Goal: Task Accomplishment & Management: Manage account settings

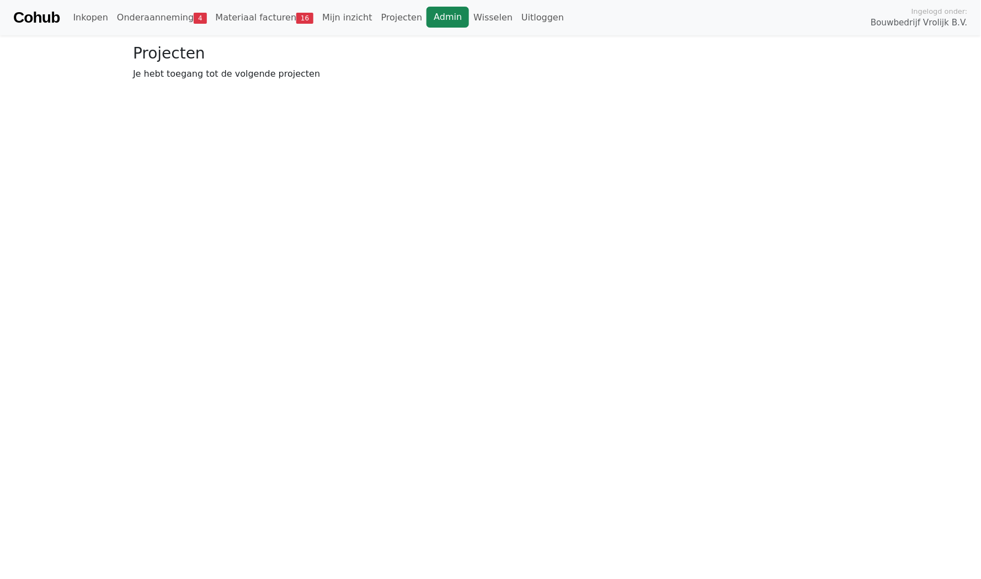
click at [430, 17] on link "Admin" at bounding box center [448, 17] width 42 height 21
click at [469, 26] on link "Wisselen" at bounding box center [493, 18] width 48 height 22
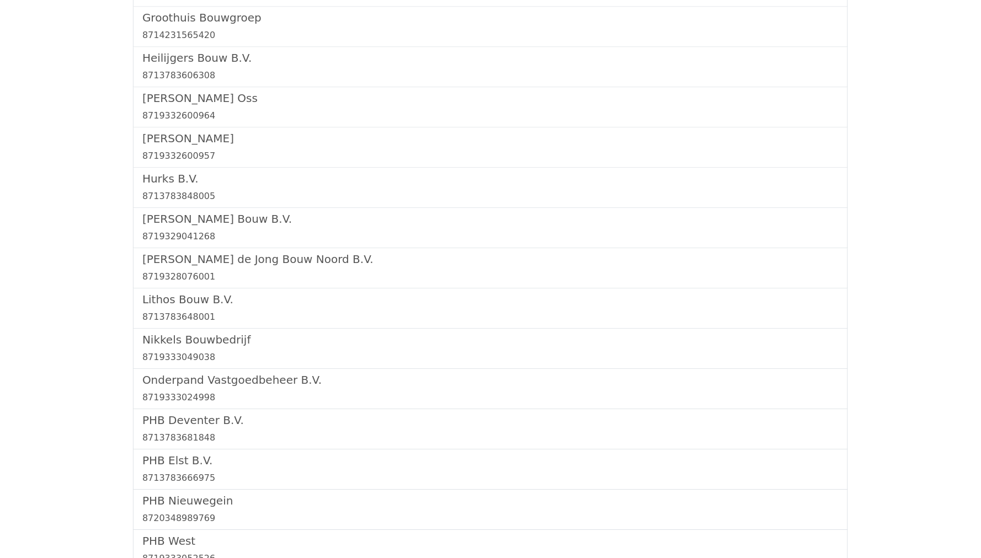
scroll to position [1181, 0]
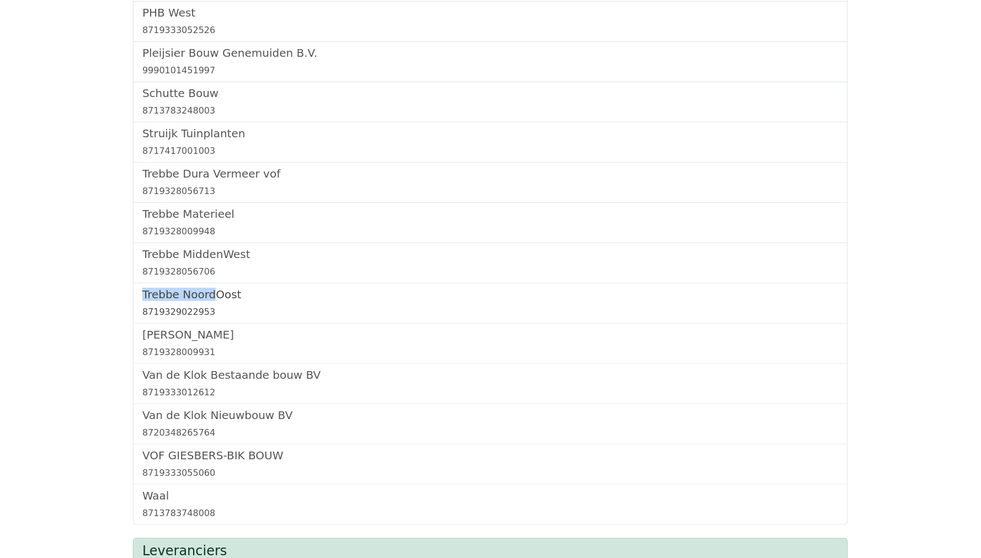
click at [204, 288] on h5 "Trebbe NoordOost" at bounding box center [490, 294] width 696 height 13
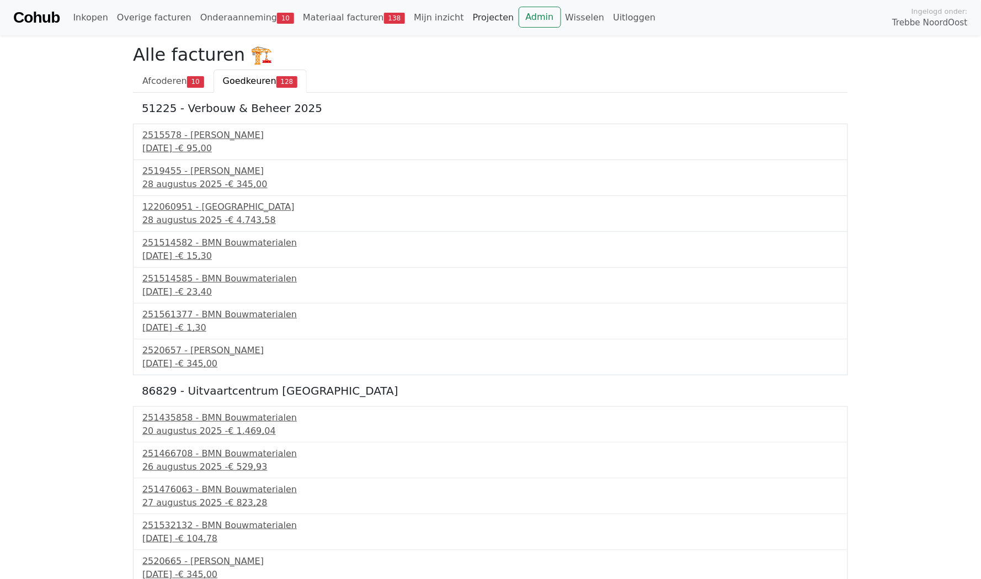
click at [491, 20] on link "Projecten" at bounding box center [493, 18] width 50 height 22
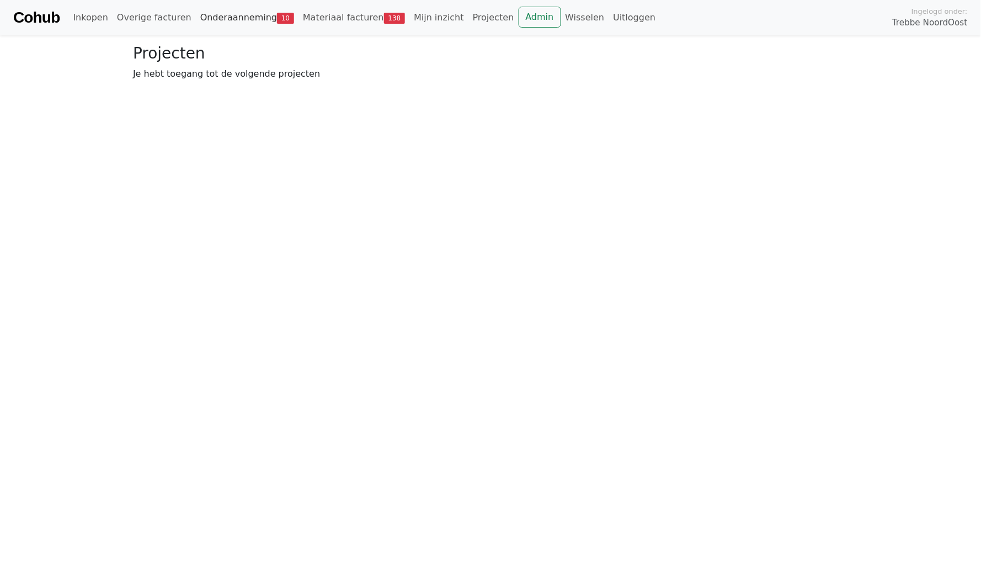
click at [232, 26] on link "Onderaanneming 10" at bounding box center [247, 18] width 103 height 22
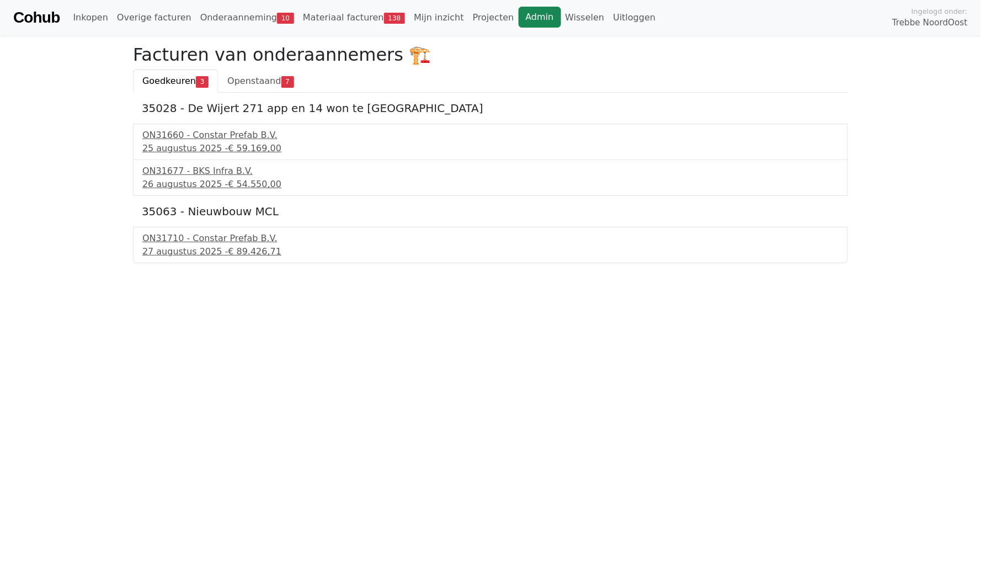
click at [519, 19] on link "Admin" at bounding box center [540, 17] width 42 height 21
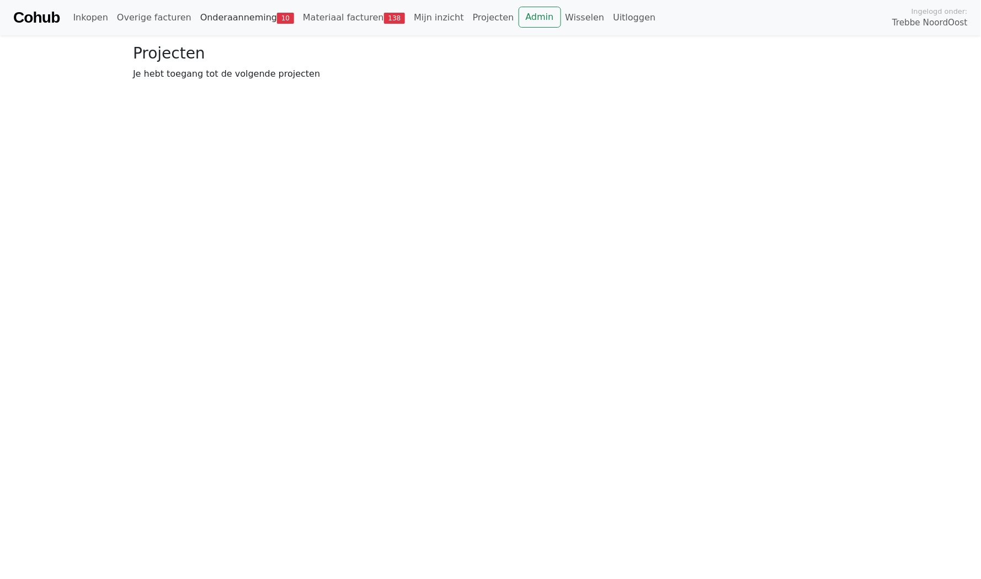
click at [218, 24] on link "Onderaanneming 10" at bounding box center [247, 18] width 103 height 22
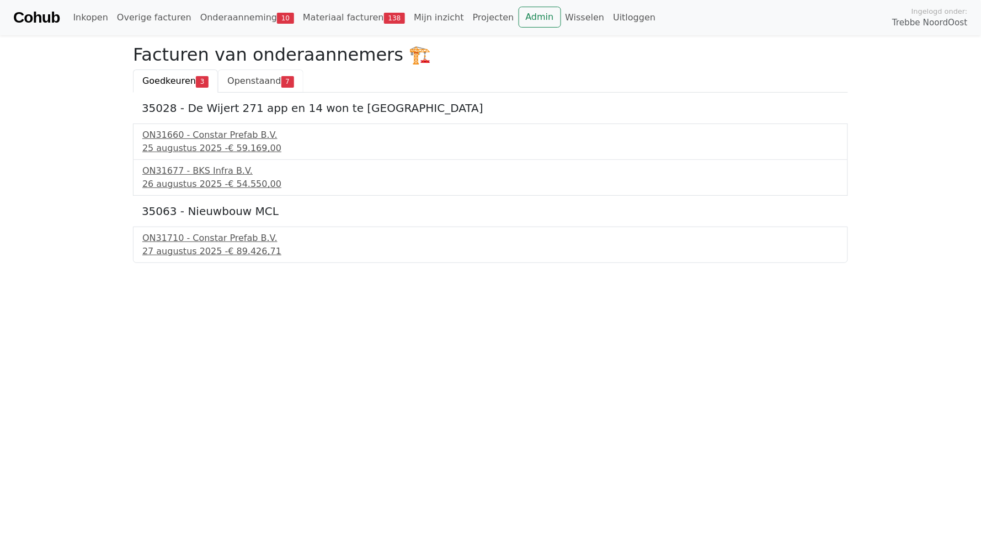
click at [251, 76] on span "Openstaand" at bounding box center [254, 81] width 54 height 10
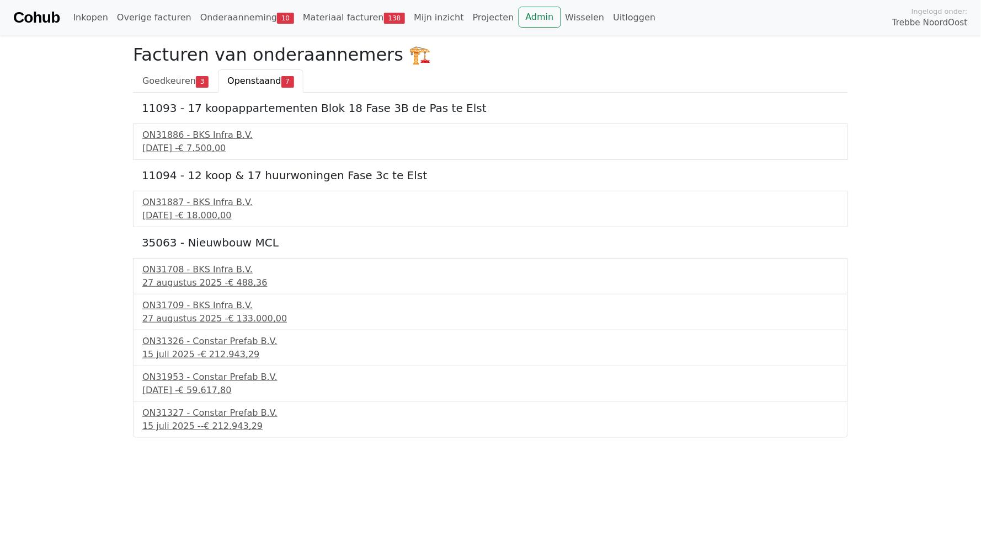
click at [103, 386] on body "Cohub Inkopen Overige facturen Onderaanneming 10 Materiaal facturen 138 Mijn in…" at bounding box center [490, 219] width 981 height 438
click at [519, 19] on link "Admin" at bounding box center [540, 17] width 42 height 21
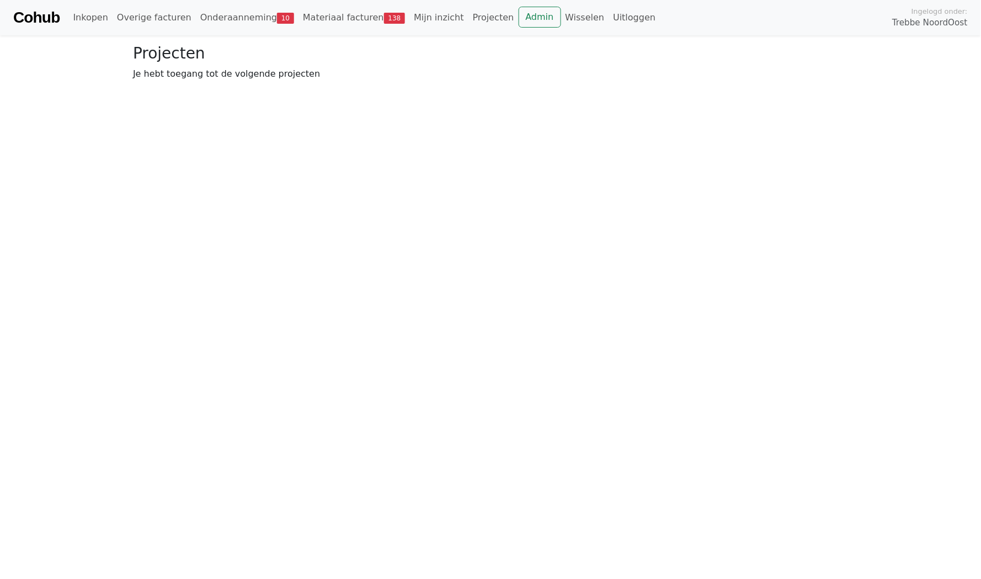
click at [229, 9] on link "Onderaanneming 10" at bounding box center [247, 18] width 103 height 22
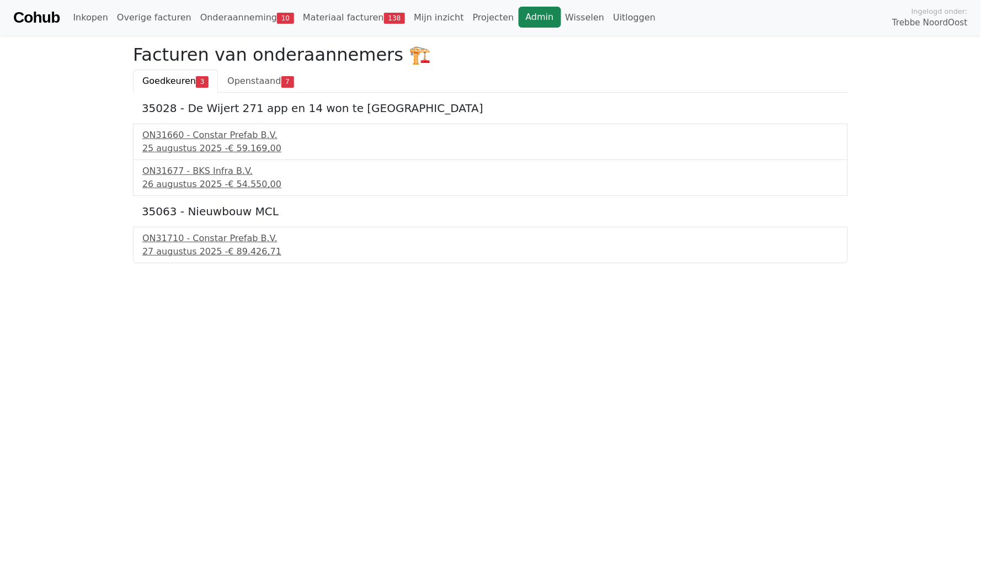
click at [519, 12] on link "Admin" at bounding box center [540, 17] width 42 height 21
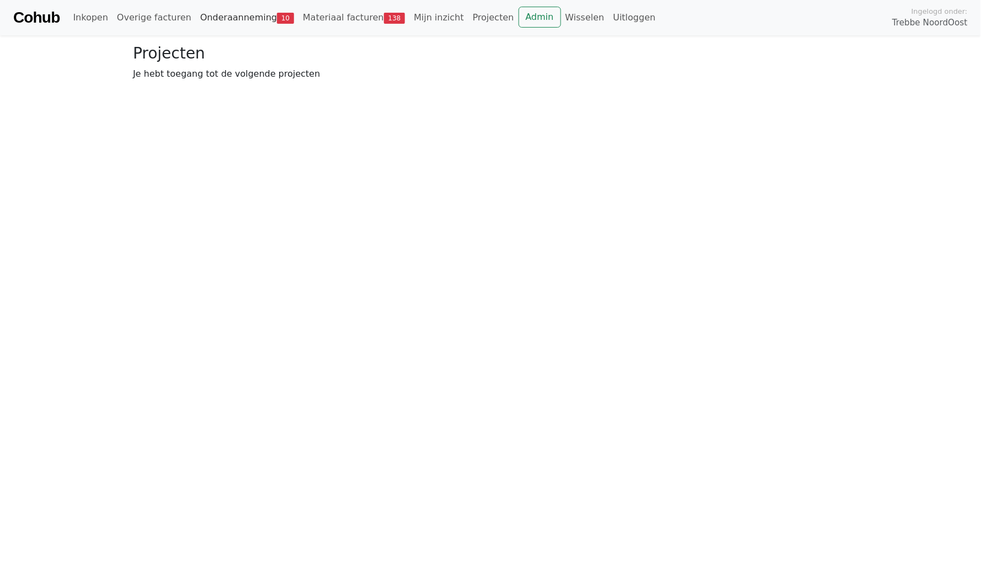
click at [228, 23] on link "Onderaanneming 10" at bounding box center [247, 18] width 103 height 22
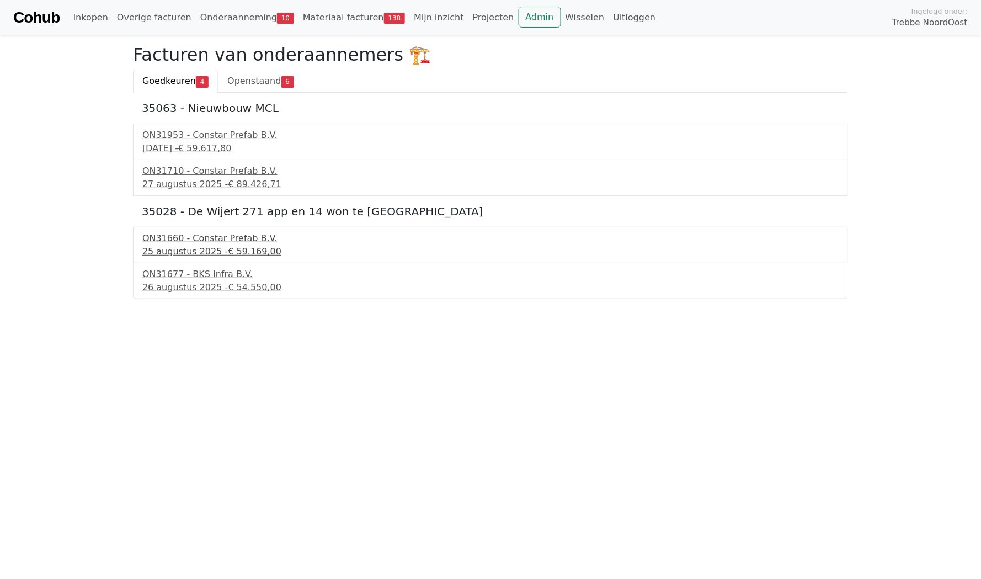
click at [215, 234] on div "ON31660 - Constar Prefab B.V." at bounding box center [490, 238] width 696 height 13
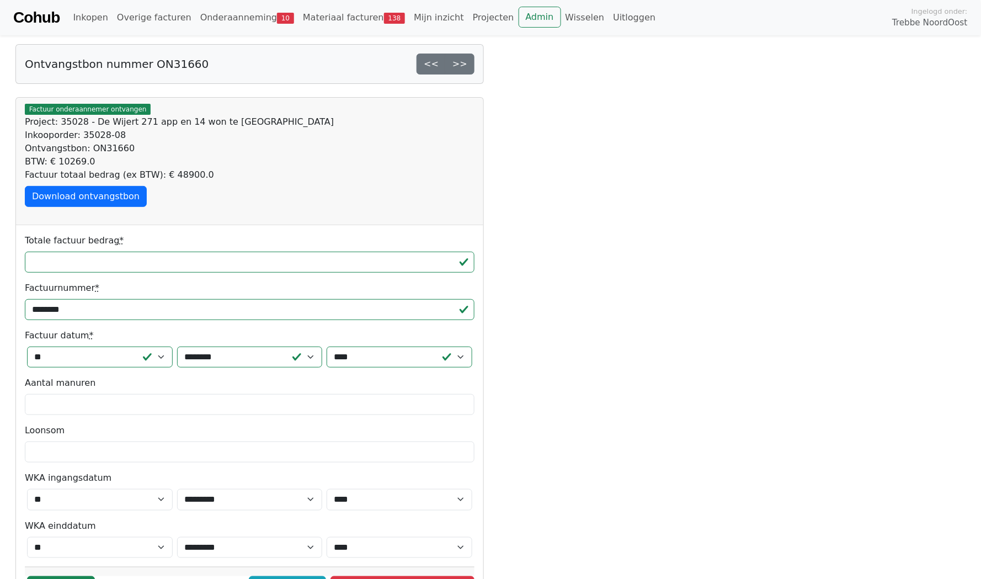
click at [44, 21] on link "Cohub" at bounding box center [36, 17] width 46 height 26
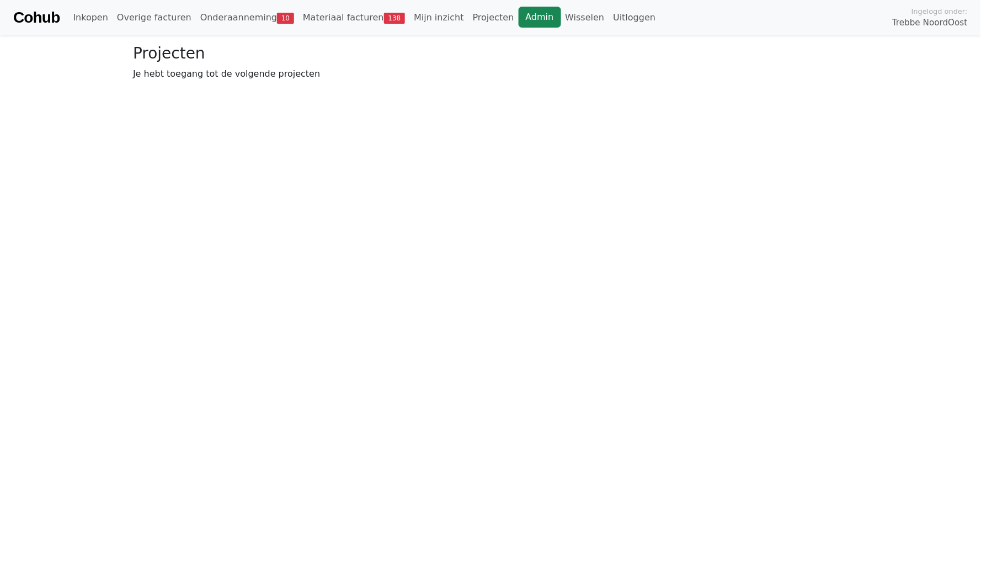
click at [519, 18] on link "Admin" at bounding box center [540, 17] width 42 height 21
click at [561, 18] on link "Wisselen" at bounding box center [585, 18] width 48 height 22
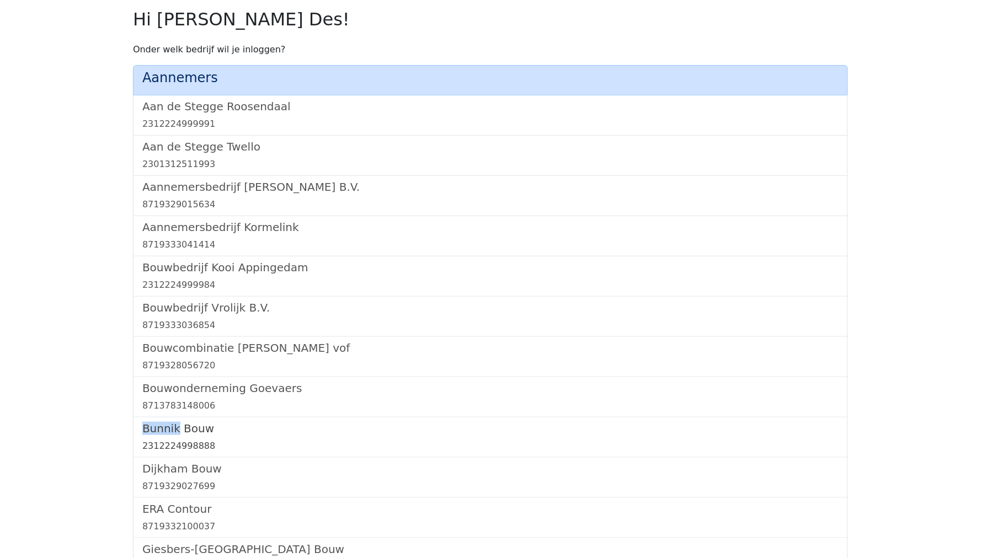
click at [171, 431] on link "Bunnik Bouw 2312224998888" at bounding box center [490, 437] width 696 height 31
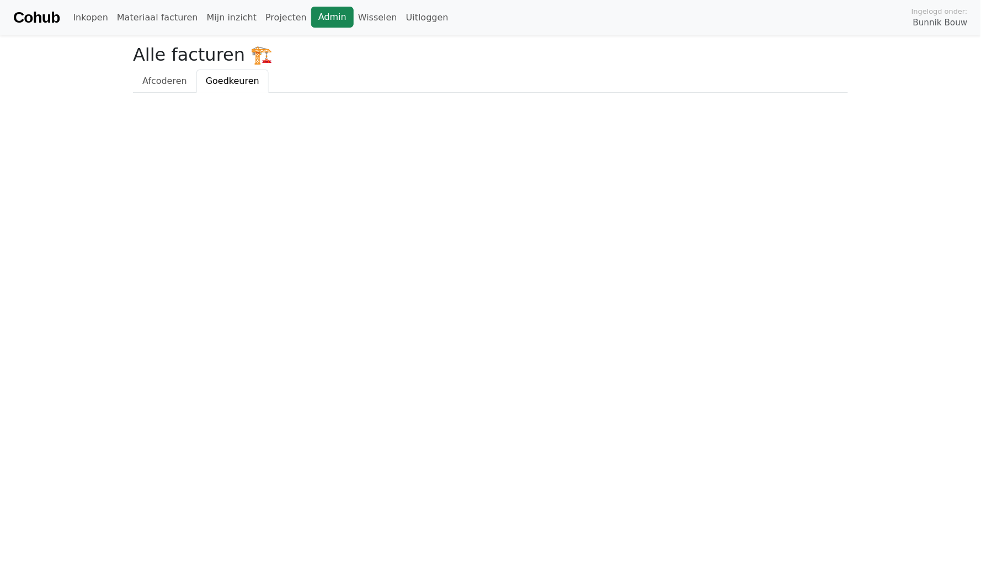
click at [313, 13] on link "Admin" at bounding box center [332, 17] width 42 height 21
click at [361, 16] on link "Wisselen" at bounding box center [378, 18] width 48 height 22
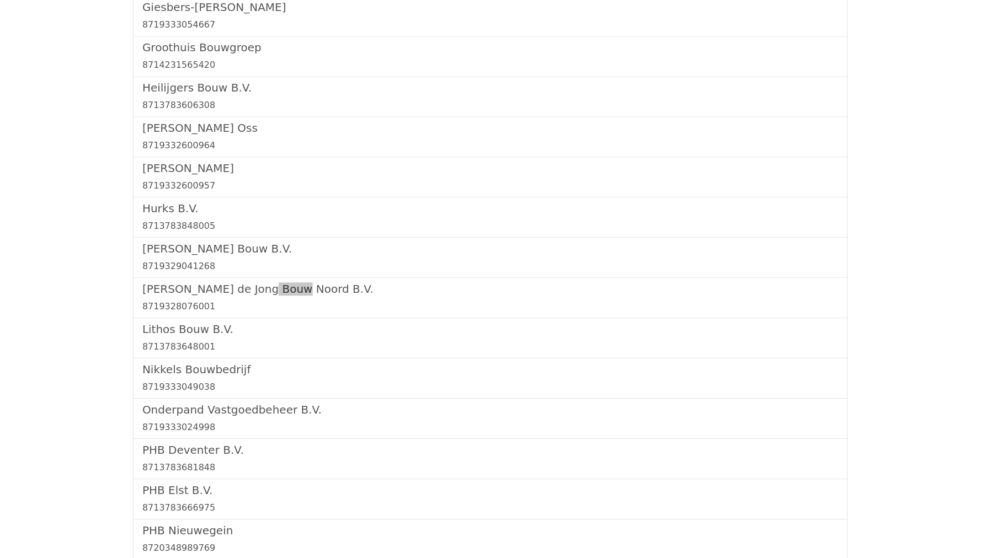
scroll to position [1181, 0]
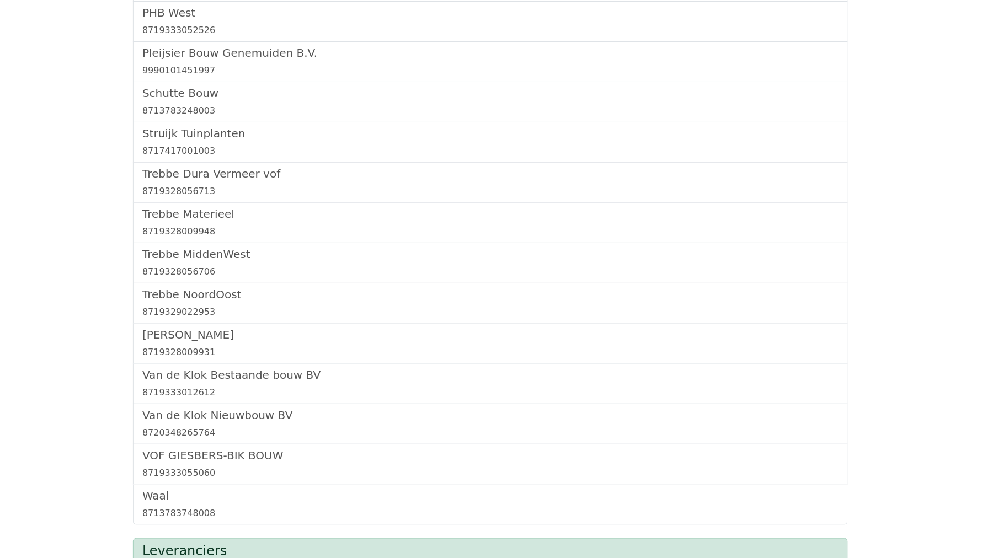
click at [191, 284] on div "Trebbe NoordOost 8719329022953" at bounding box center [490, 304] width 715 height 40
click at [189, 288] on h5 "Trebbe NoordOost" at bounding box center [490, 294] width 696 height 13
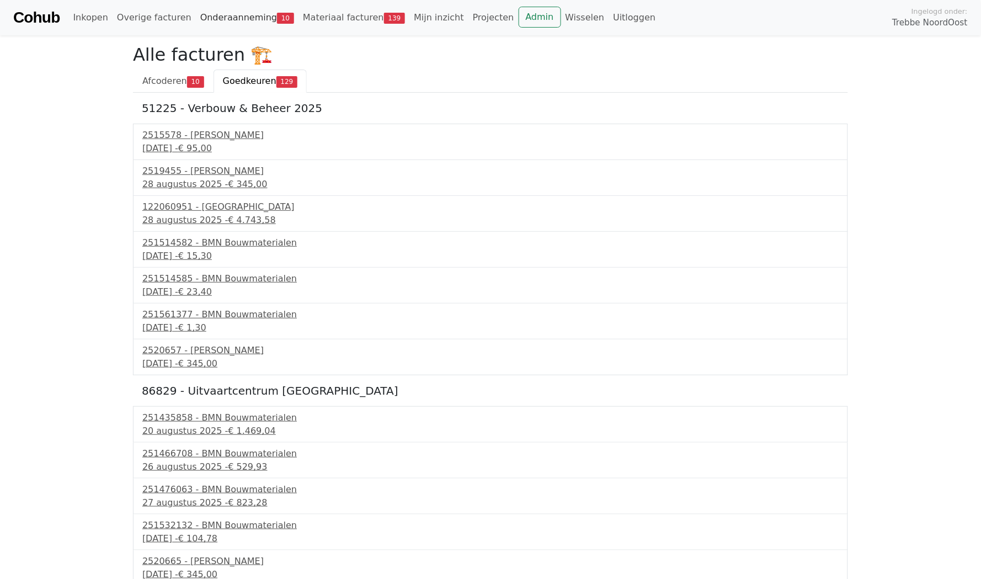
click at [225, 21] on link "Onderaanneming 10" at bounding box center [247, 18] width 103 height 22
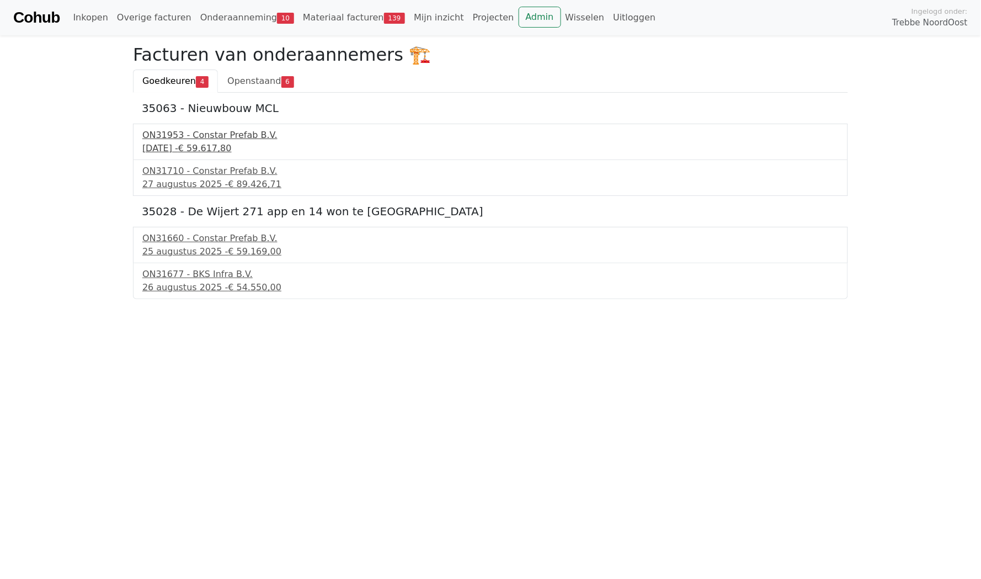
click at [166, 142] on div "[DATE] - € 59.617,80" at bounding box center [490, 148] width 696 height 13
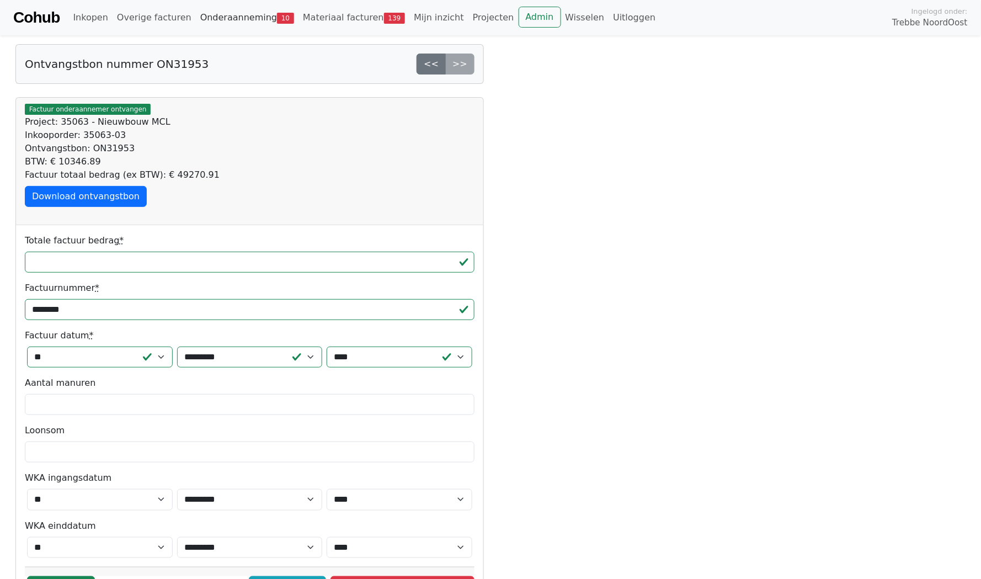
click at [228, 20] on link "Onderaanneming 10" at bounding box center [247, 18] width 103 height 22
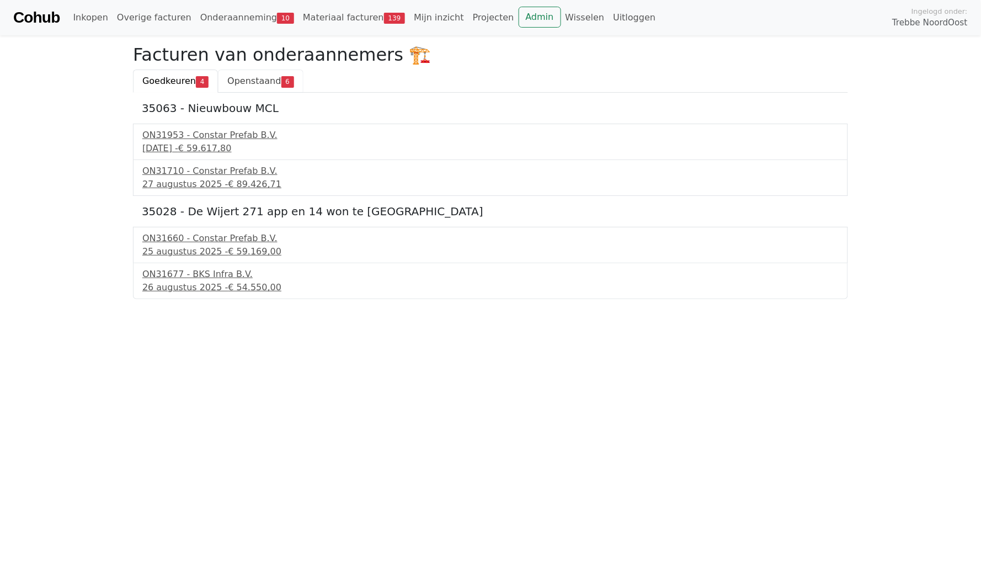
click at [249, 70] on link "Openstaand 6" at bounding box center [260, 81] width 85 height 23
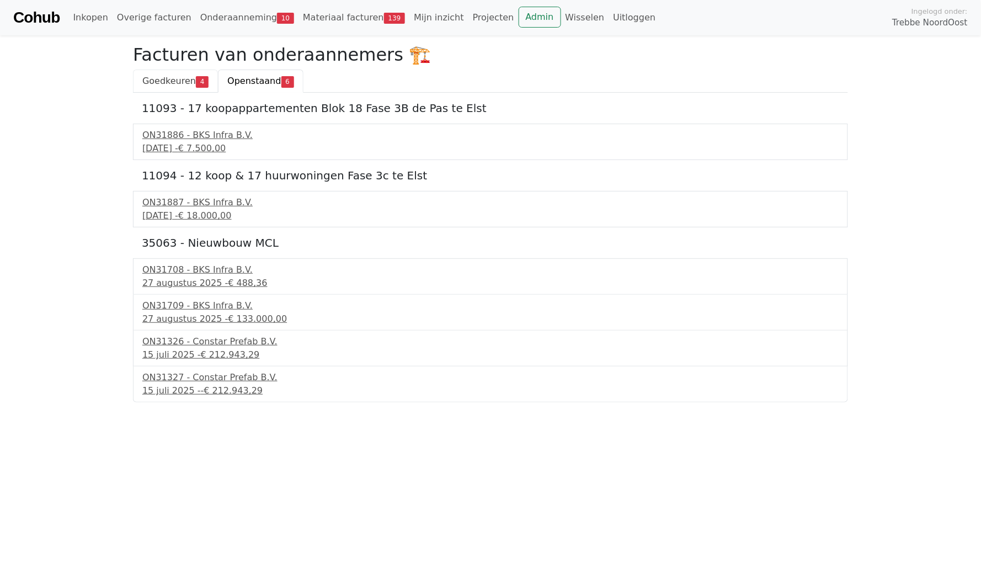
click at [171, 83] on span "Goedkeuren" at bounding box center [169, 81] width 54 height 10
